Goal: Information Seeking & Learning: Learn about a topic

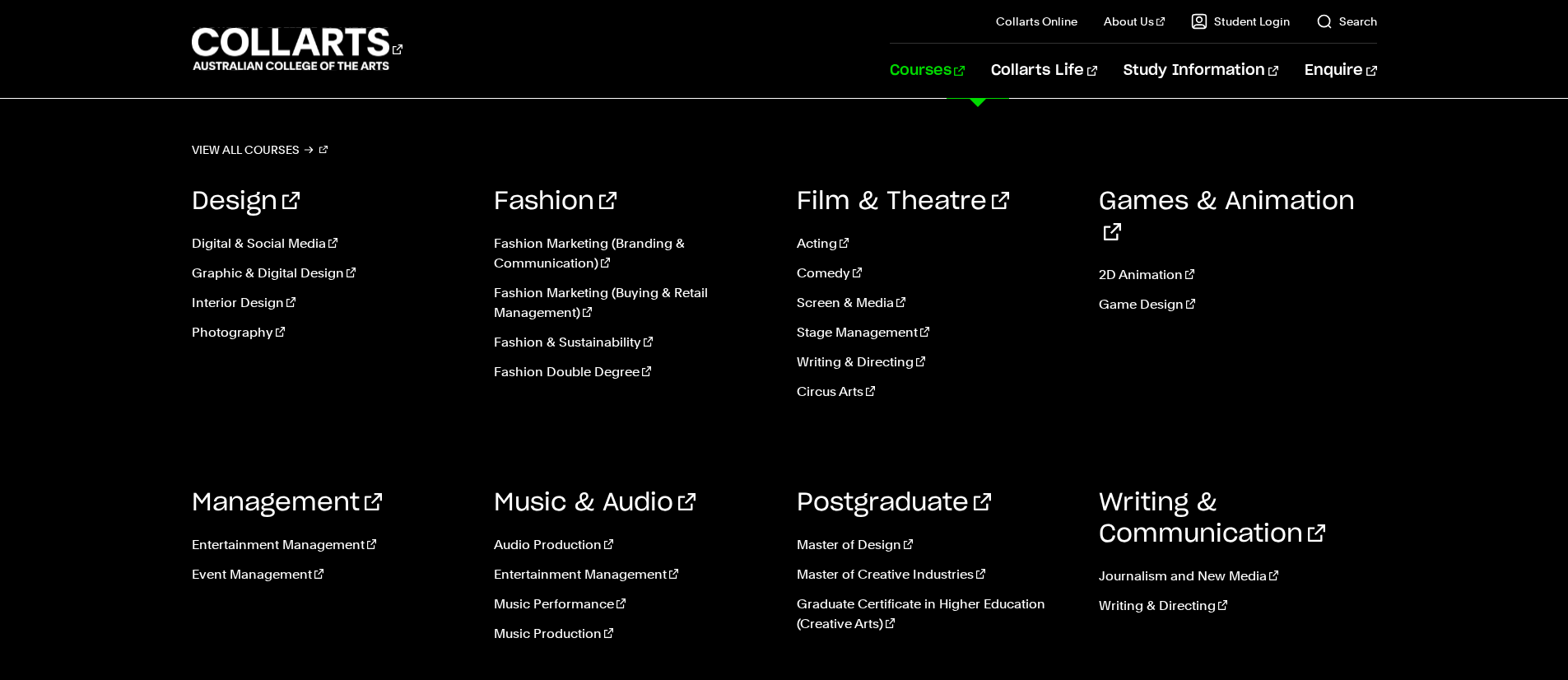
click at [961, 74] on link "Courses" at bounding box center [927, 71] width 75 height 55
click at [547, 544] on link "Audio Production" at bounding box center [633, 545] width 278 height 20
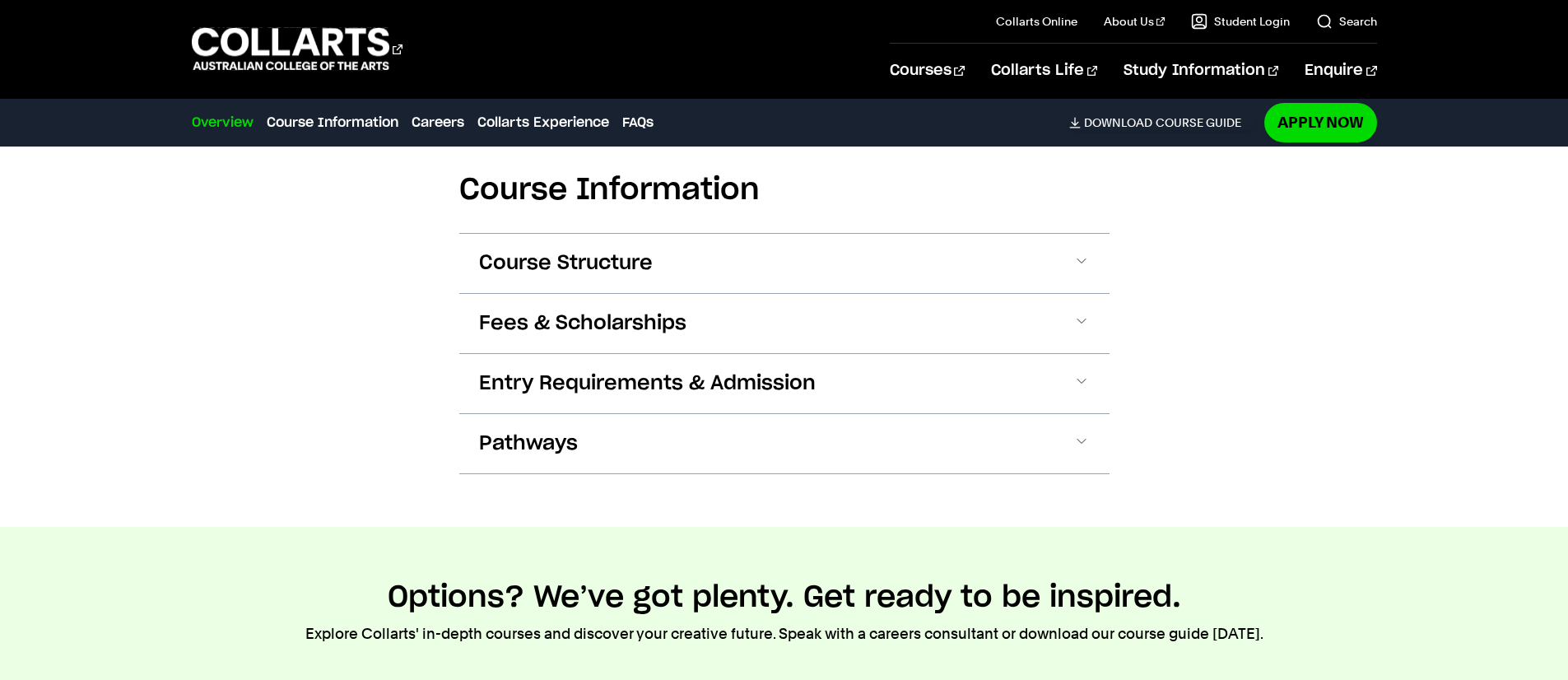
scroll to position [1713, 0]
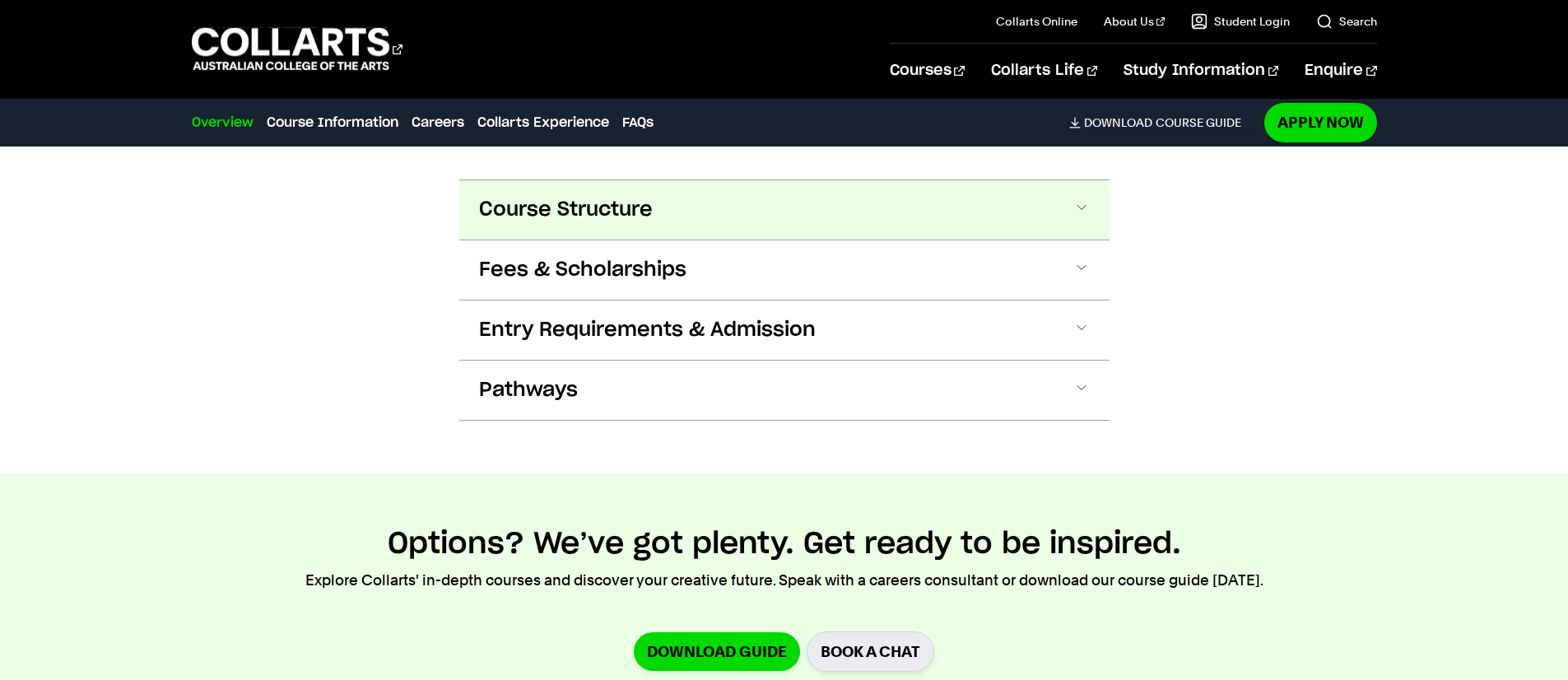
click at [613, 215] on span "Course Structure" at bounding box center [566, 209] width 173 height 26
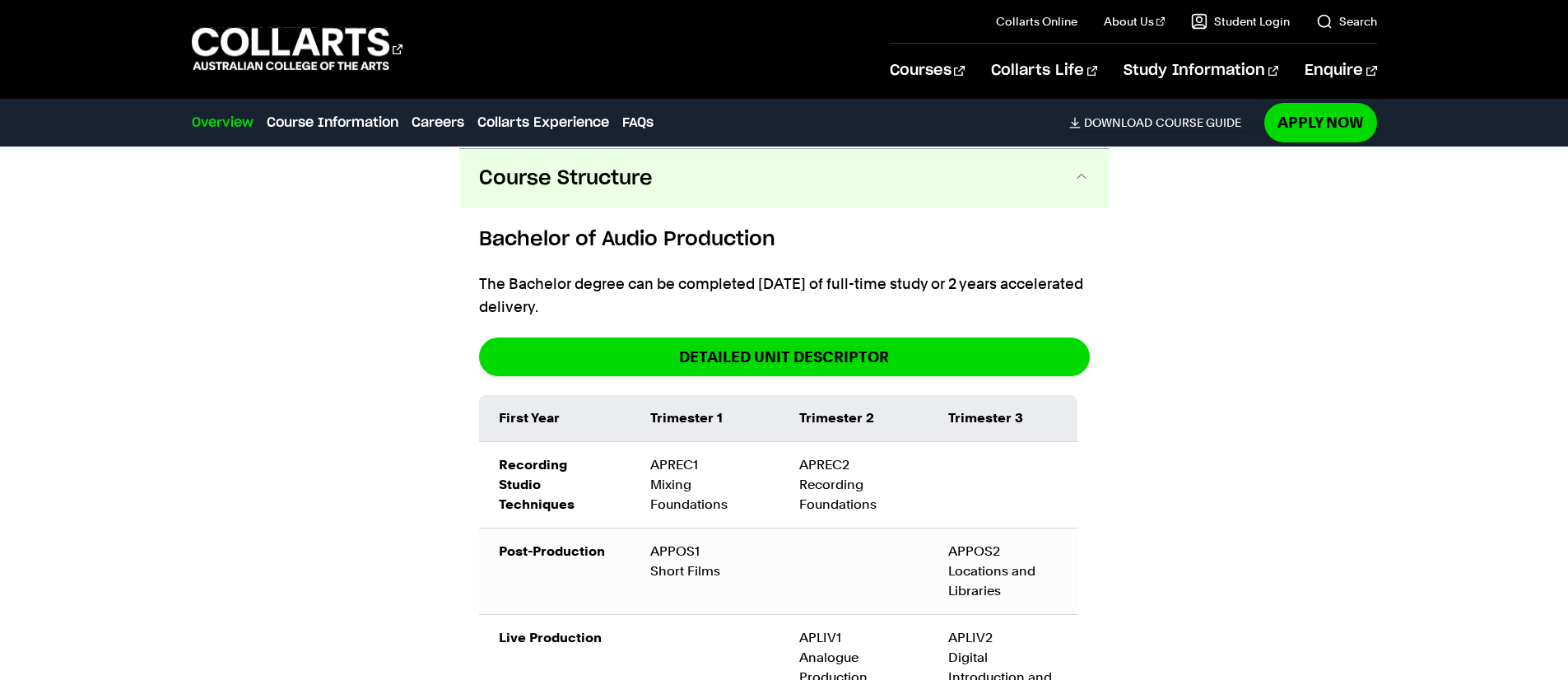
scroll to position [1744, 0]
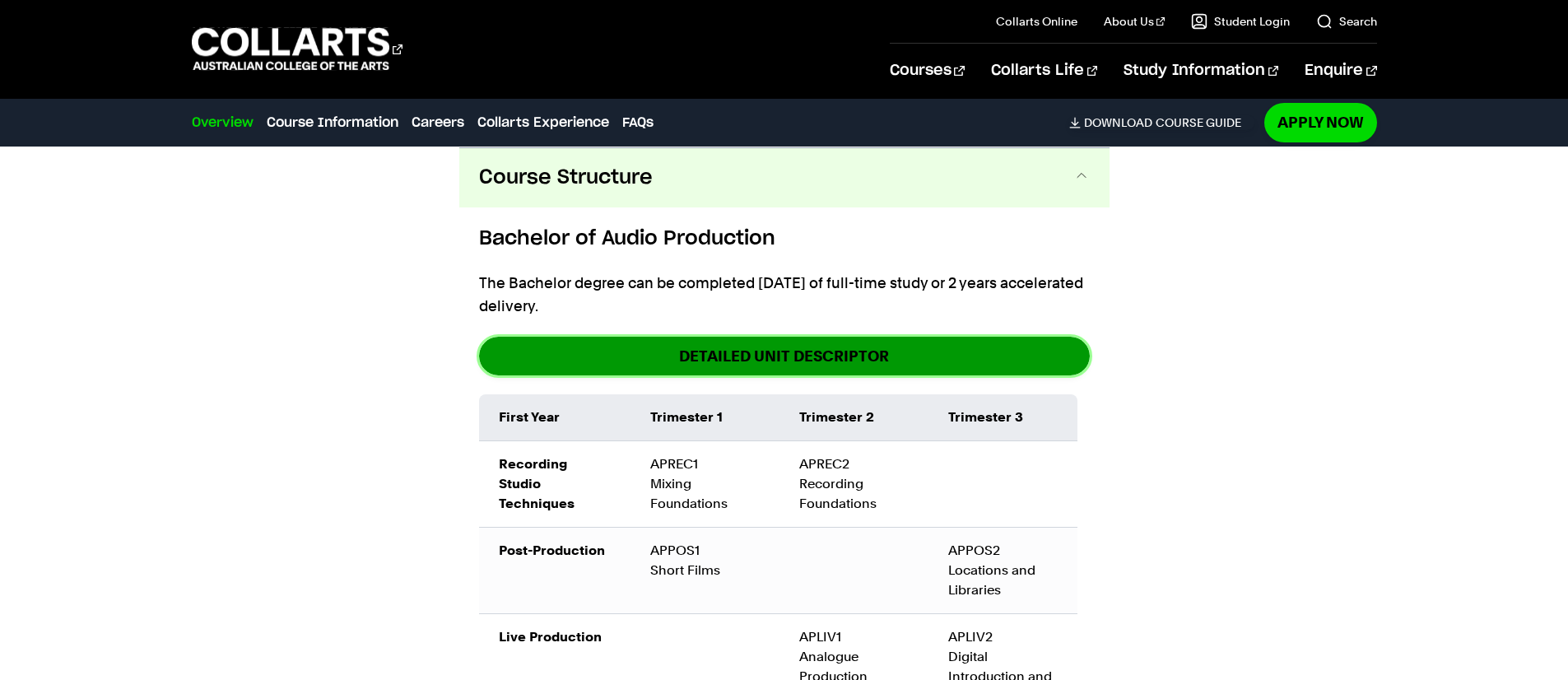
click at [697, 352] on link "DETAILED UNIT DESCRIPTOR" at bounding box center [784, 356] width 611 height 38
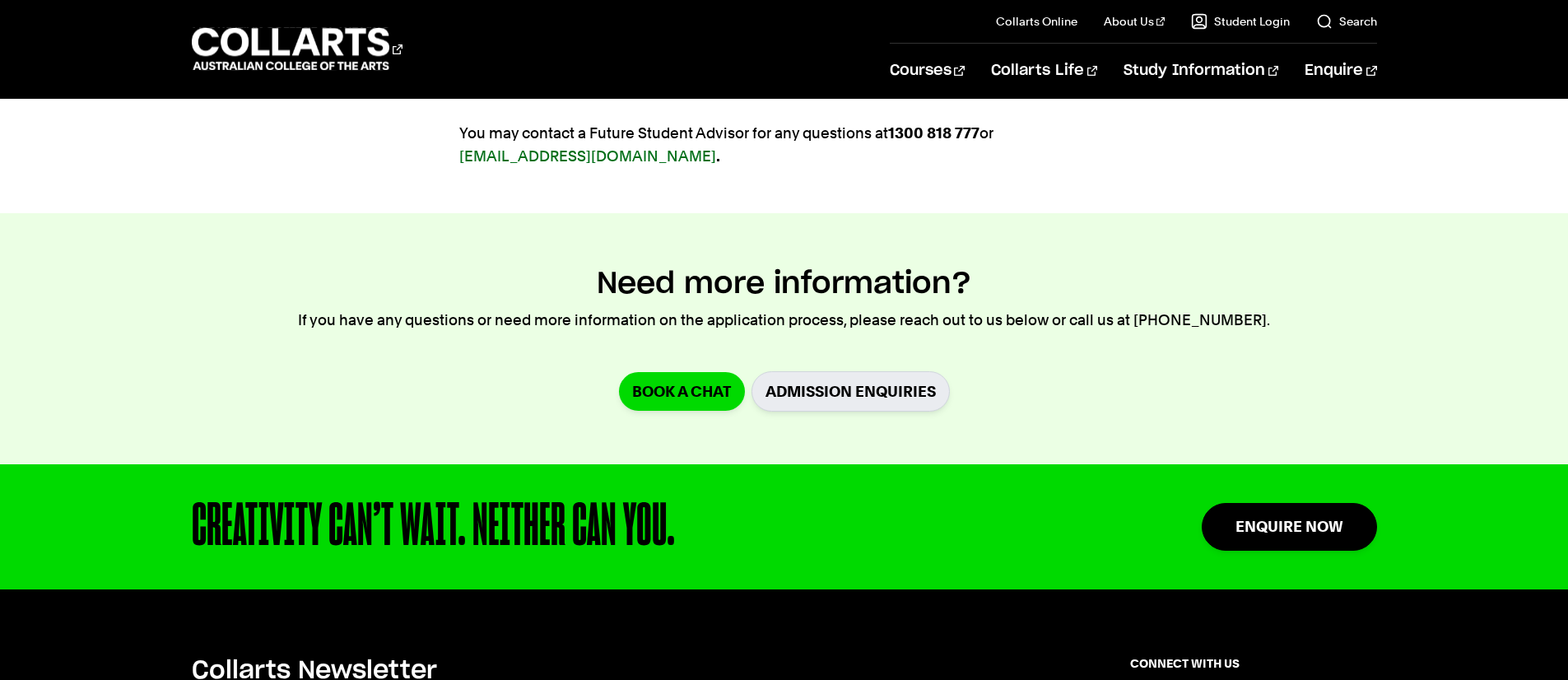
scroll to position [3955, 0]
